Goal: Task Accomplishment & Management: Complete application form

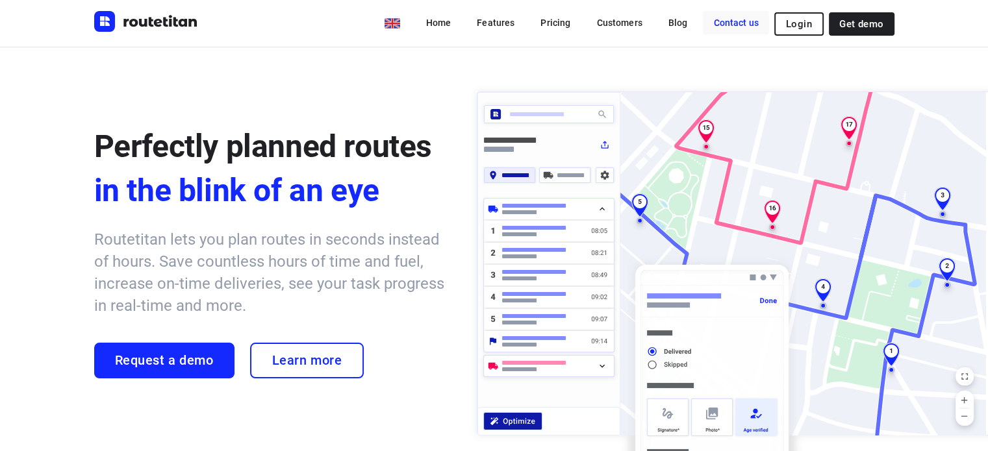
click at [732, 25] on link "Contact us" at bounding box center [736, 22] width 66 height 23
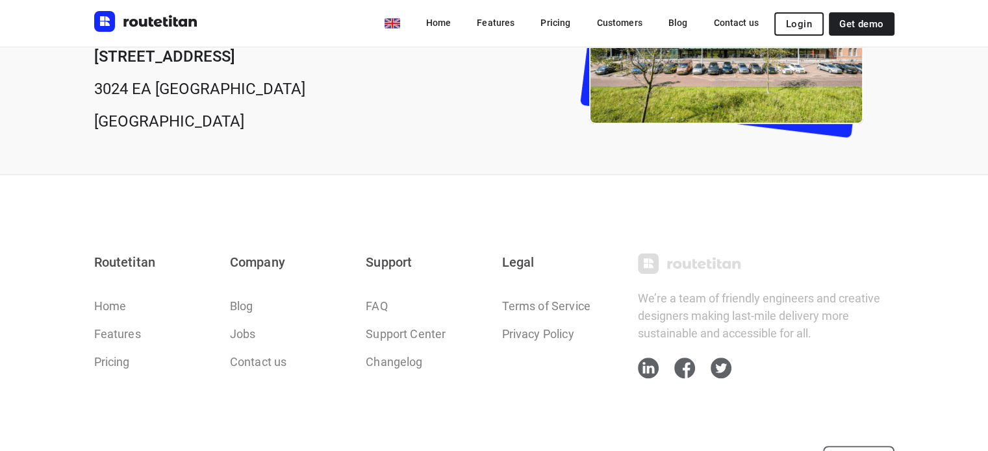
scroll to position [638, 0]
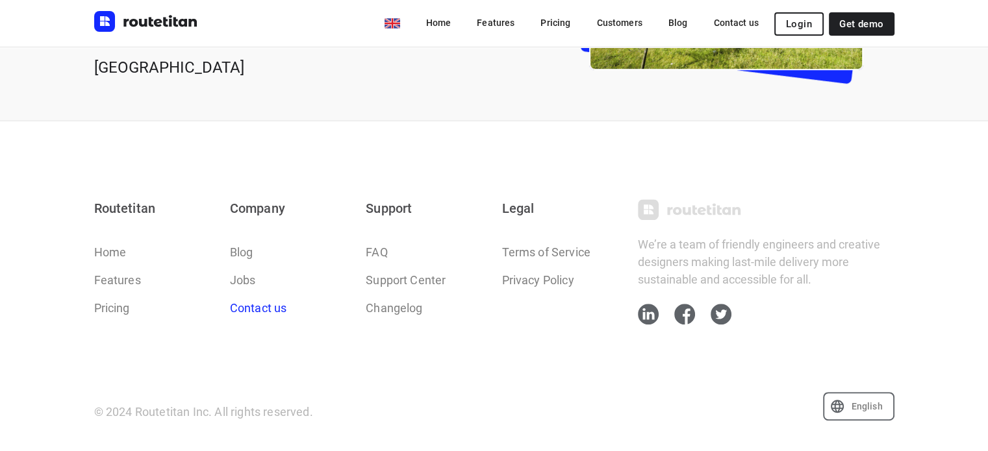
click at [244, 305] on link "Contact us" at bounding box center [258, 308] width 57 height 18
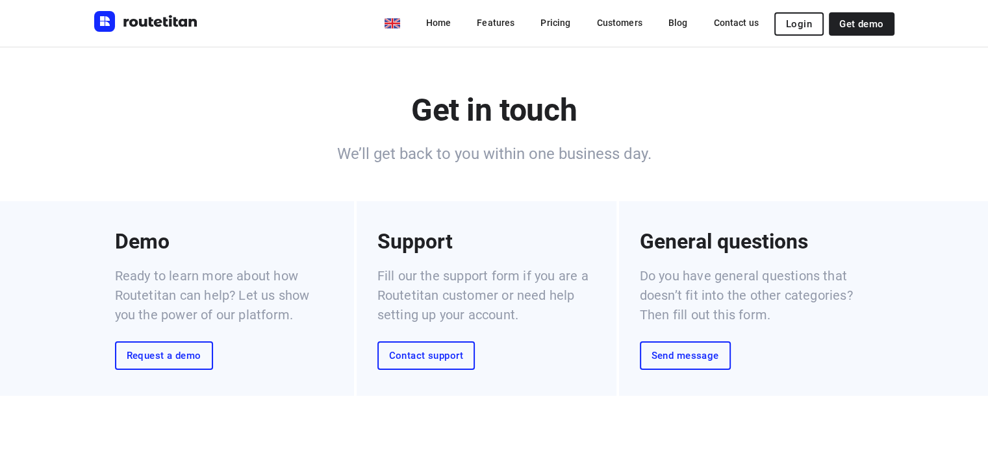
click at [668, 362] on link "Send message" at bounding box center [685, 356] width 91 height 29
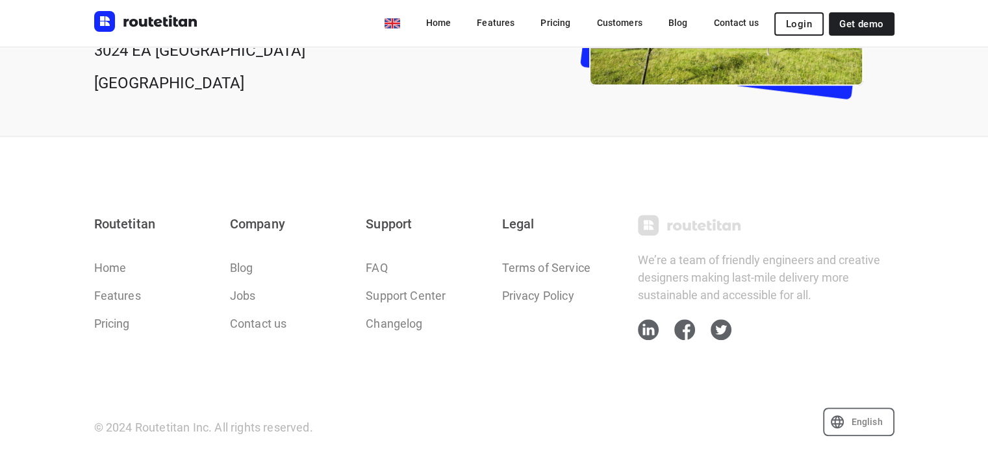
scroll to position [730, 0]
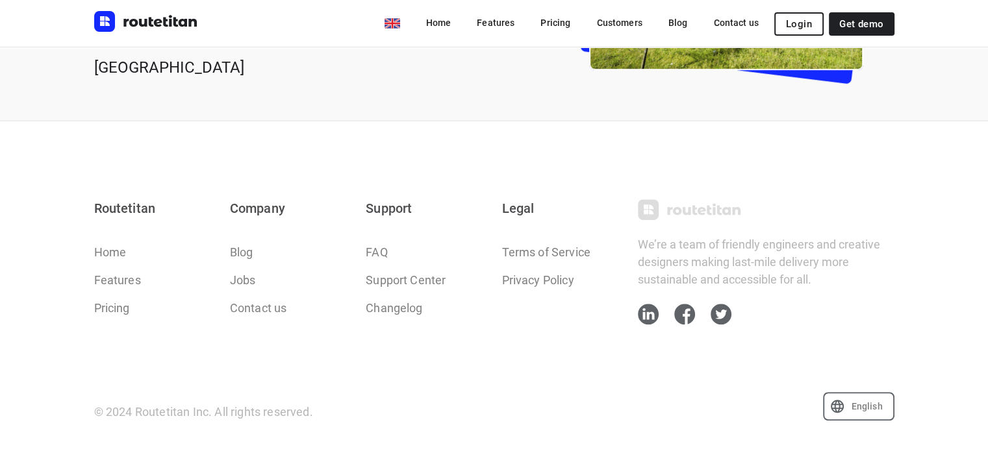
click at [511, 361] on div "© 2024 Routetitan Inc. All rights reserved. English en" at bounding box center [494, 379] width 800 height 83
click at [254, 279] on link "Jobs" at bounding box center [243, 280] width 26 height 18
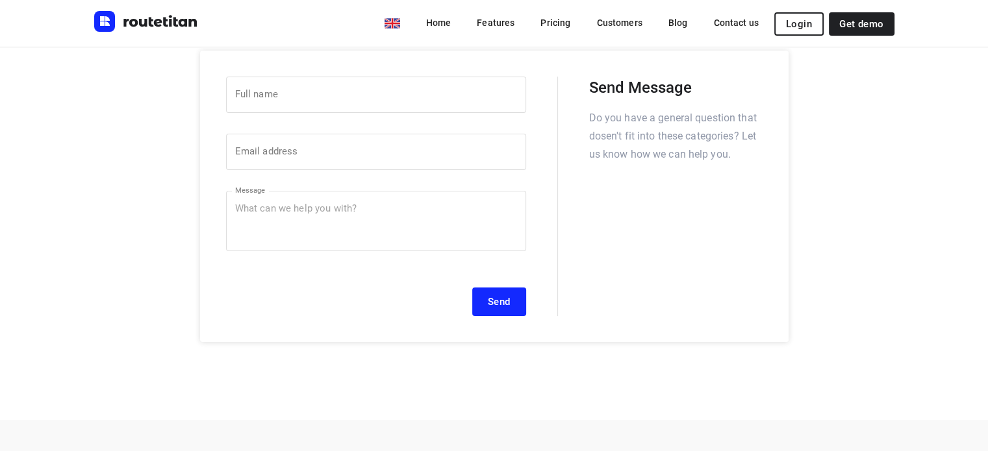
scroll to position [16, 0]
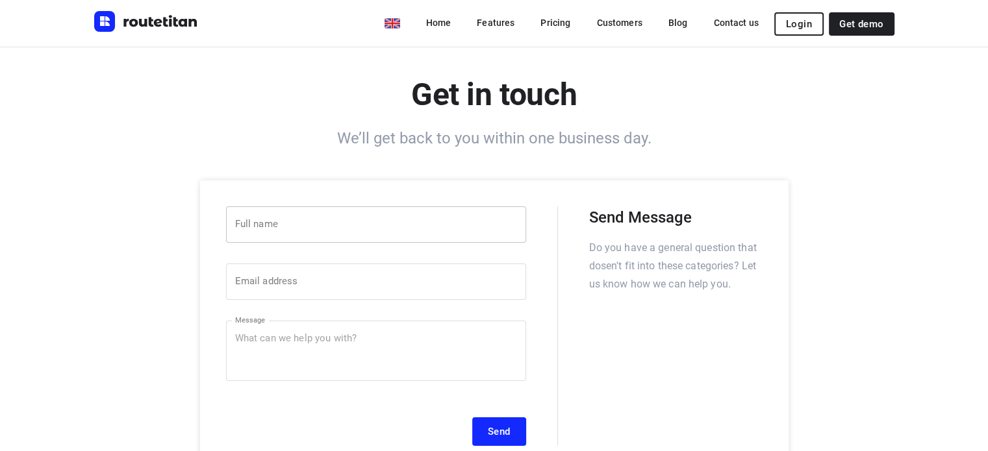
click at [340, 220] on input "text" at bounding box center [376, 225] width 300 height 36
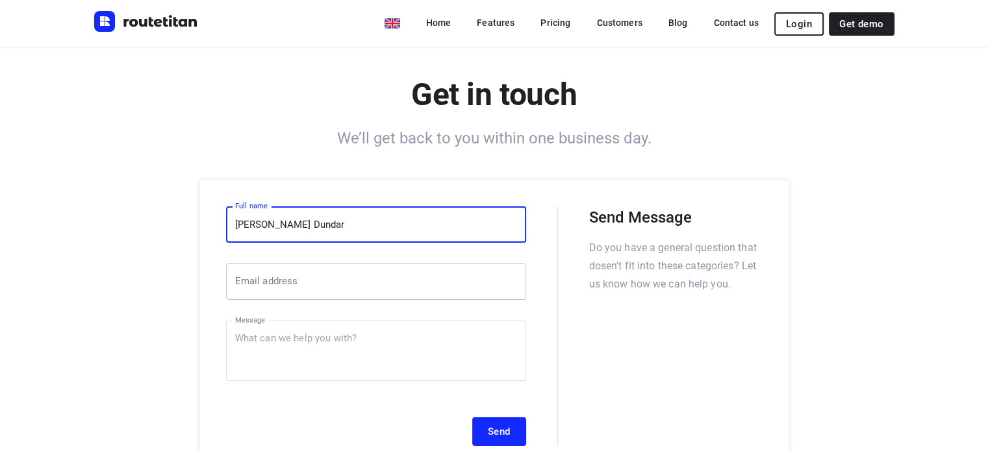
type input "[PERSON_NAME] Dundar"
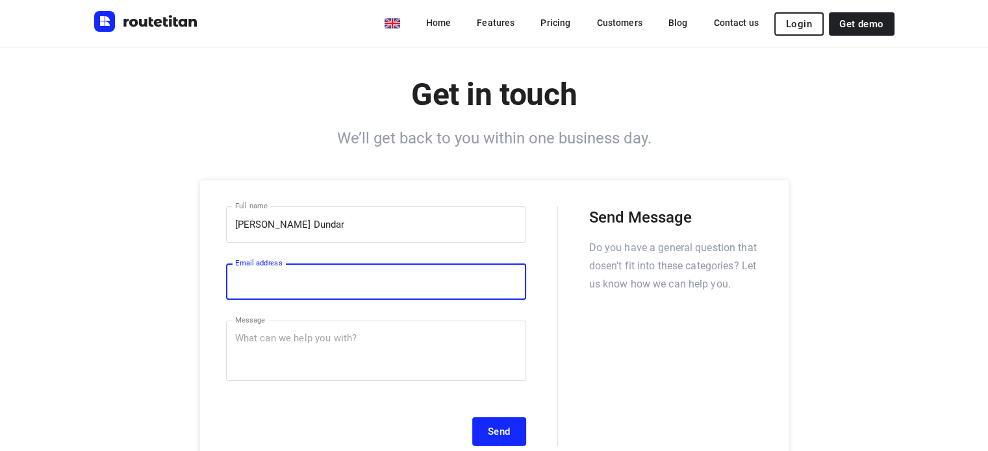
click at [339, 266] on input "email" at bounding box center [376, 282] width 300 height 36
type input "[EMAIL_ADDRESS][DOMAIN_NAME]"
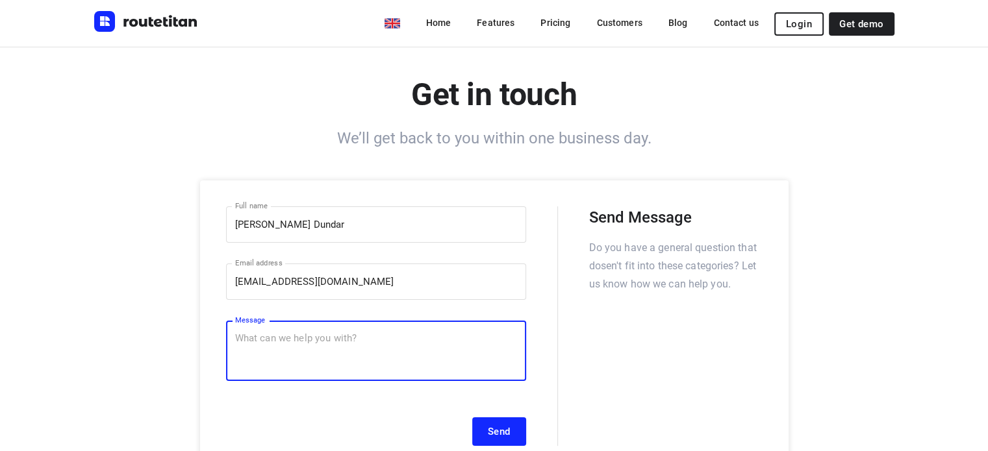
click at [317, 340] on textarea at bounding box center [376, 351] width 282 height 36
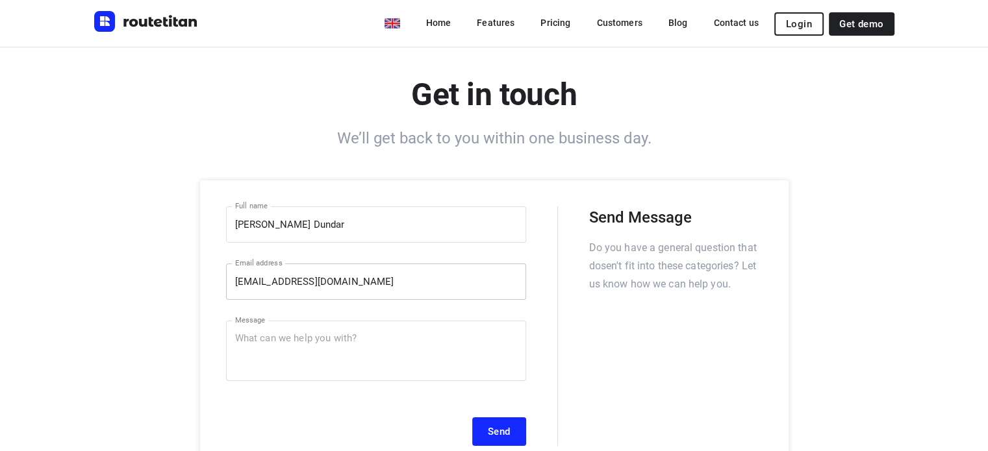
drag, startPoint x: 392, startPoint y: 253, endPoint x: 362, endPoint y: 287, distance: 45.1
click at [392, 253] on div "Full name [PERSON_NAME] Full name ​" at bounding box center [376, 231] width 300 height 48
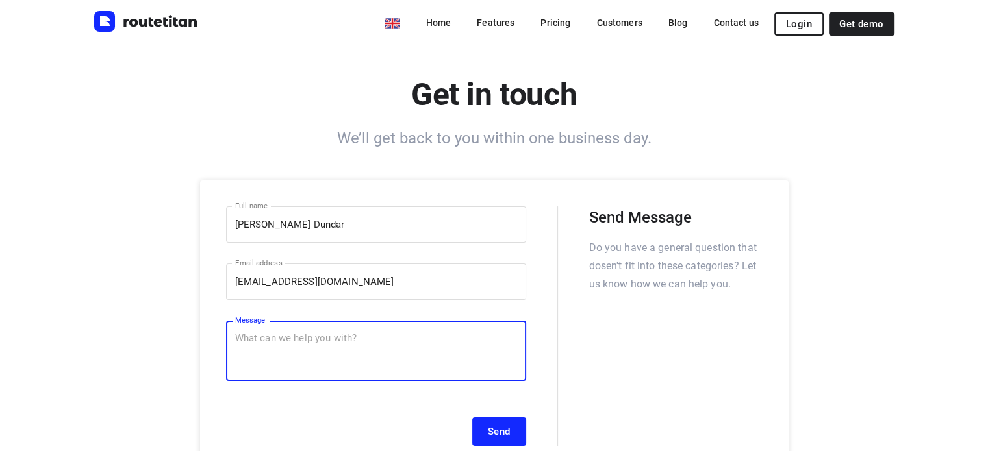
click at [330, 342] on textarea at bounding box center [376, 351] width 282 height 36
paste textarea "Dear Hiring Team, I recently graduated from the Data Science and Society MSc pr…"
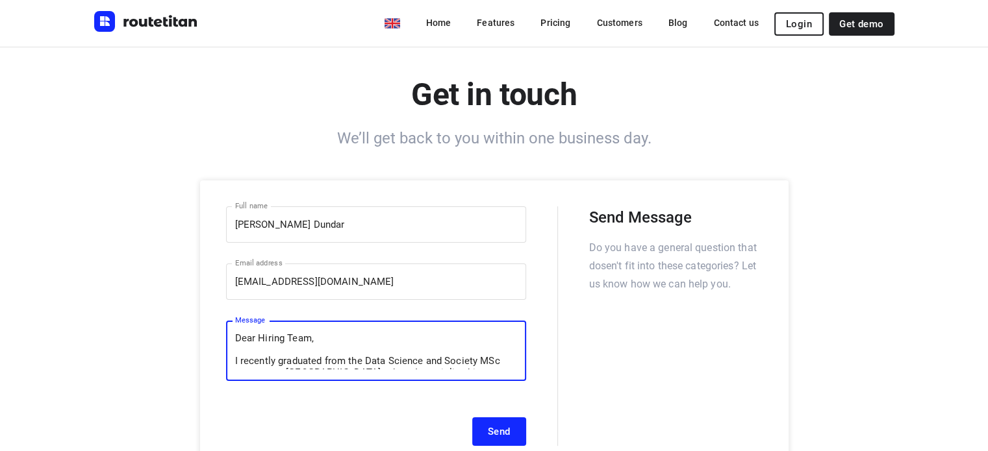
click at [288, 337] on textarea "Dear Hiring Team, I recently graduated from the Data Science and Society MSc pr…" at bounding box center [376, 351] width 282 height 36
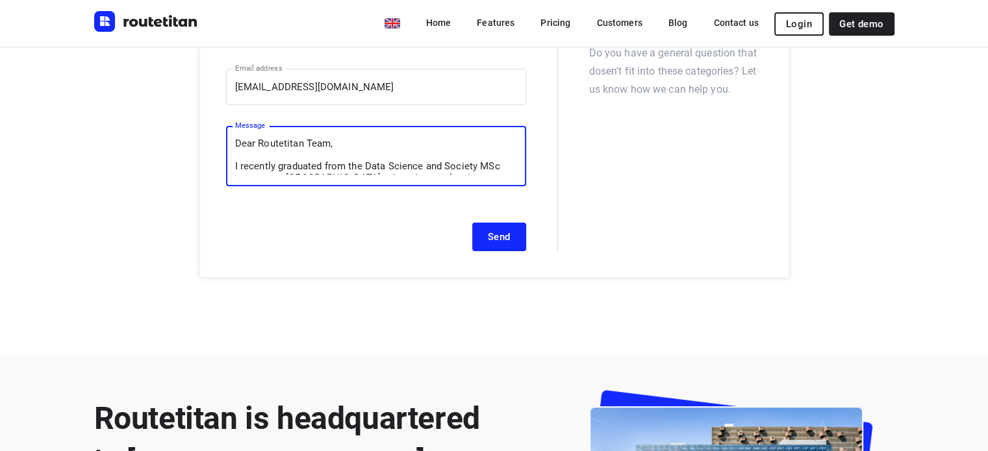
scroll to position [299, 0]
type textarea "Dear Routetitan Team, I recently graduated from the Data Science and Society MS…"
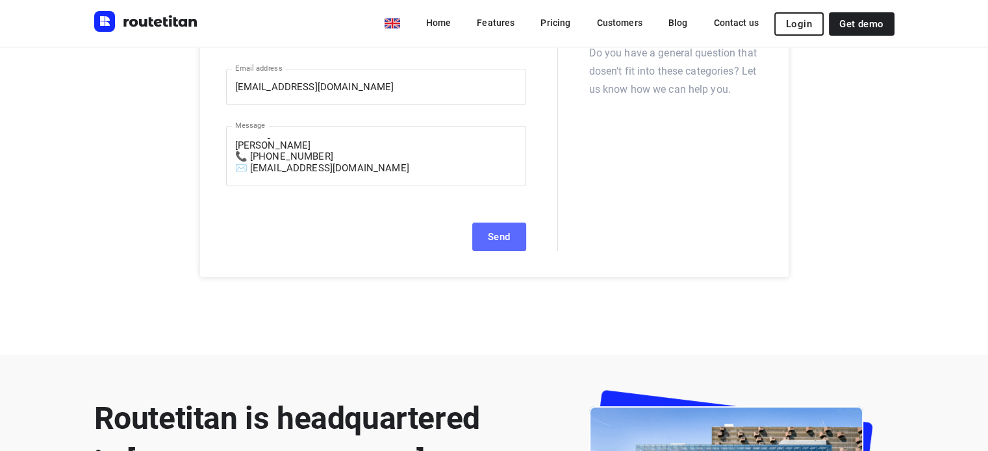
click at [501, 240] on span "Send" at bounding box center [499, 237] width 23 height 10
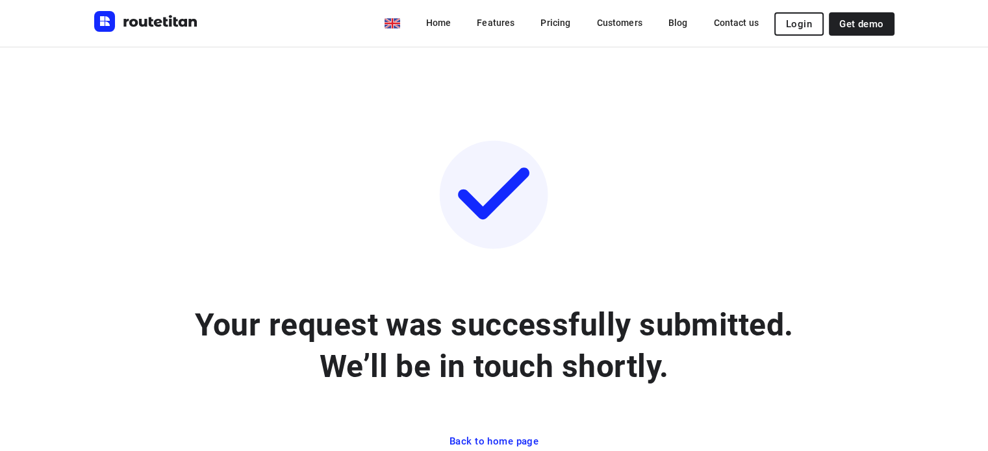
scroll to position [44, 0]
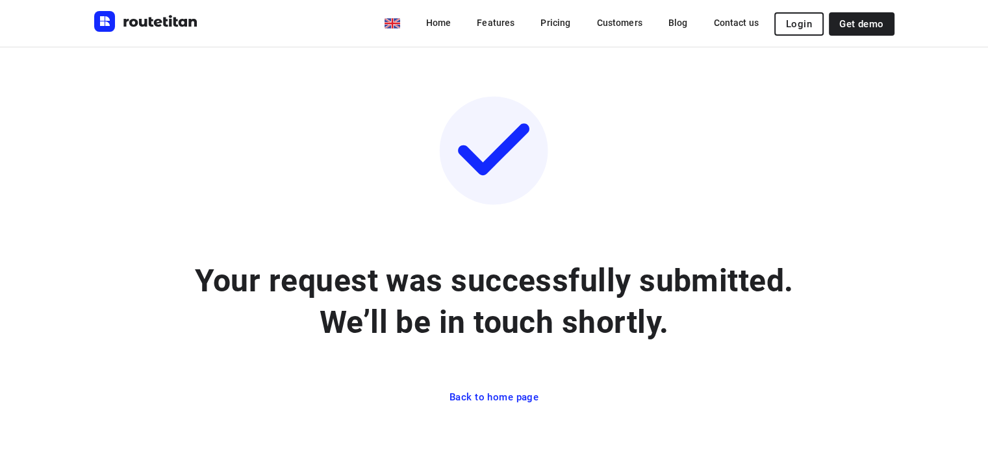
click at [512, 407] on link "Back to home page" at bounding box center [493, 397] width 99 height 25
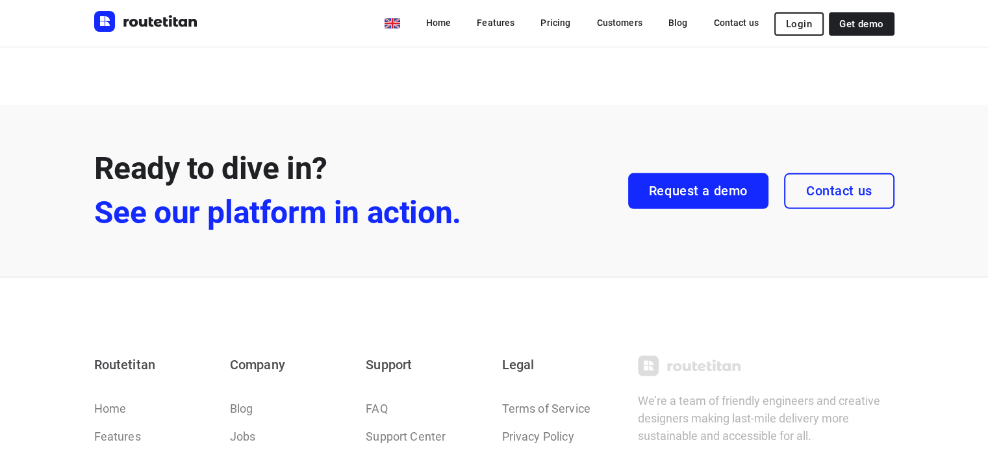
scroll to position [3832, 0]
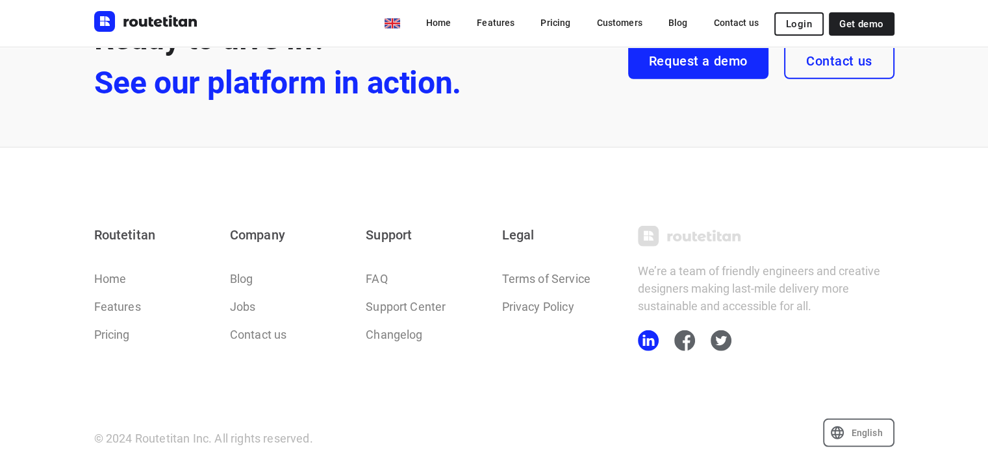
click at [644, 335] on icon at bounding box center [648, 341] width 21 height 21
